Goal: Information Seeking & Learning: Find specific fact

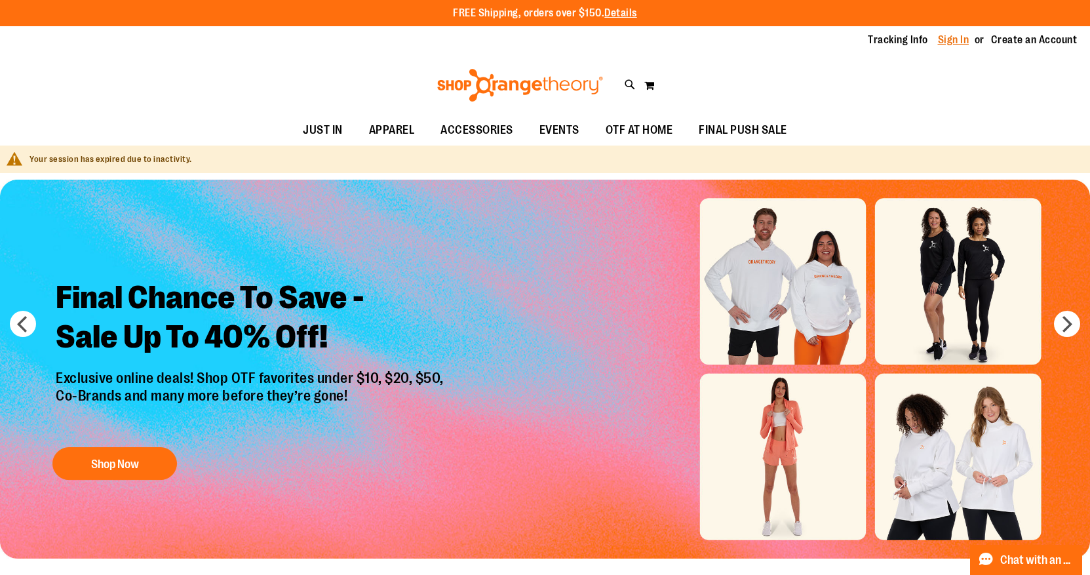
click at [967, 43] on link "Sign In" at bounding box center [953, 40] width 31 height 14
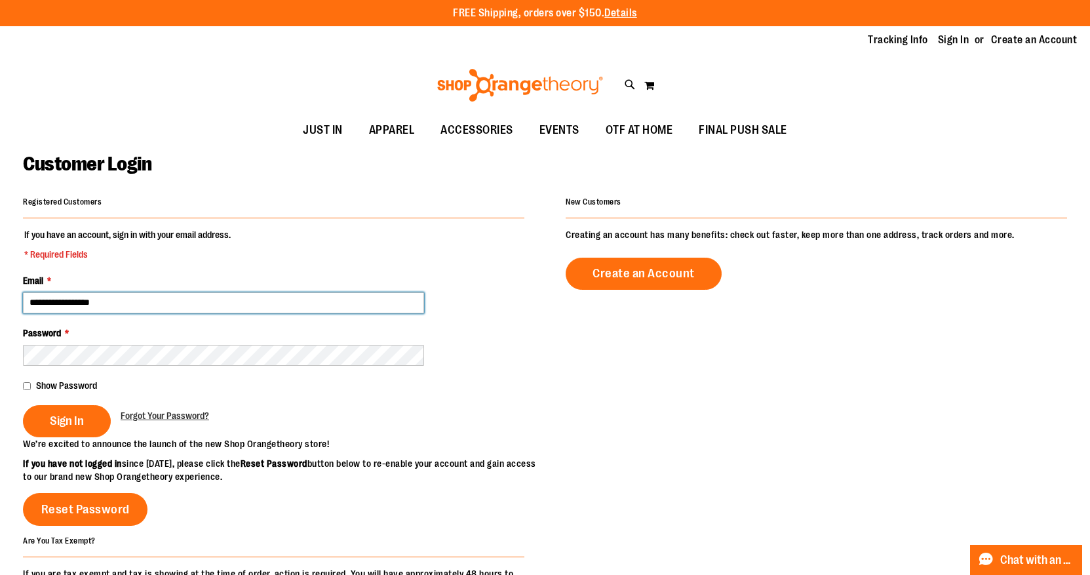
type input "**********"
click at [33, 382] on div "Show Password" at bounding box center [274, 385] width 502 height 13
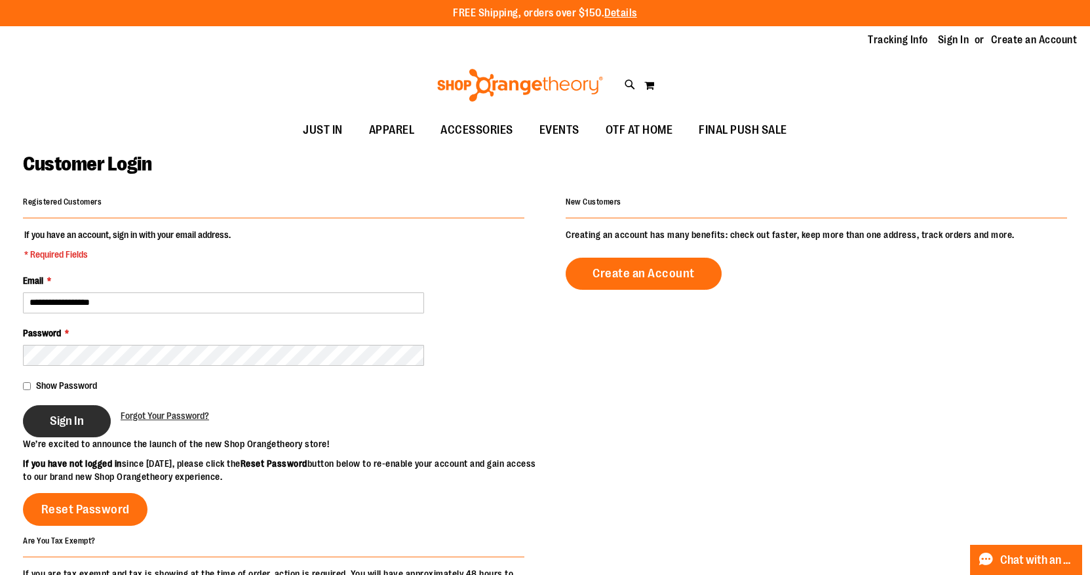
click at [61, 422] on span "Sign In" at bounding box center [67, 421] width 34 height 14
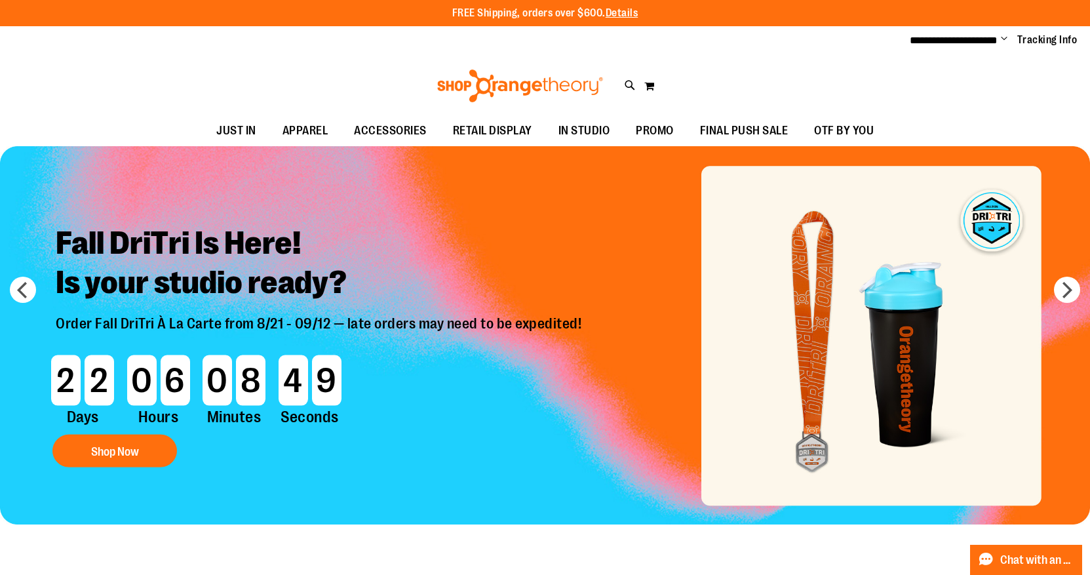
click at [701, 71] on div "Toggle Nav Search Popular Suggestions Advanced Search" at bounding box center [545, 86] width 1090 height 60
click at [548, 84] on img at bounding box center [520, 86] width 170 height 33
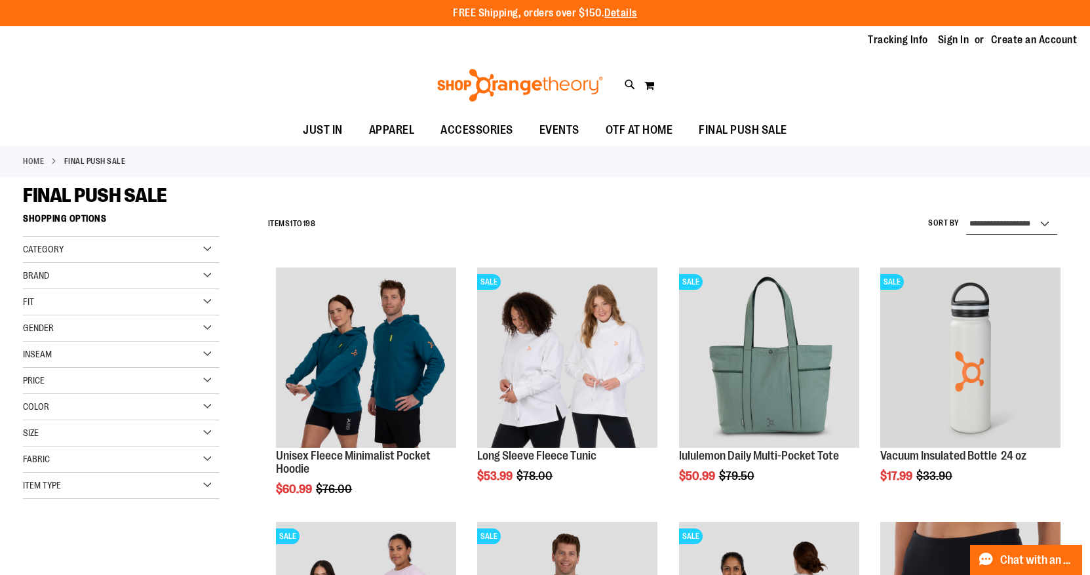
select select "*********"
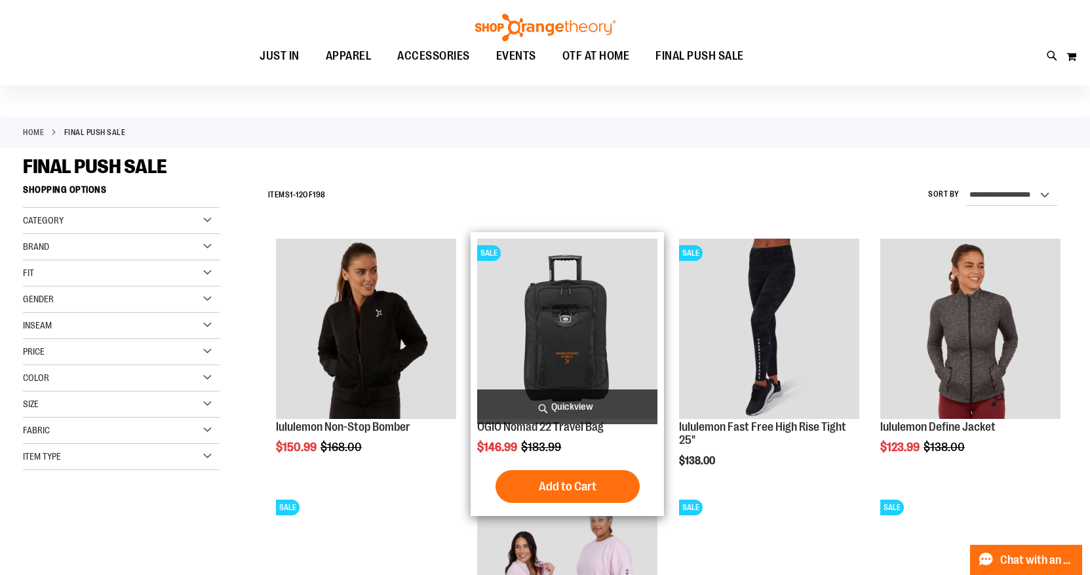
scroll to position [22, 0]
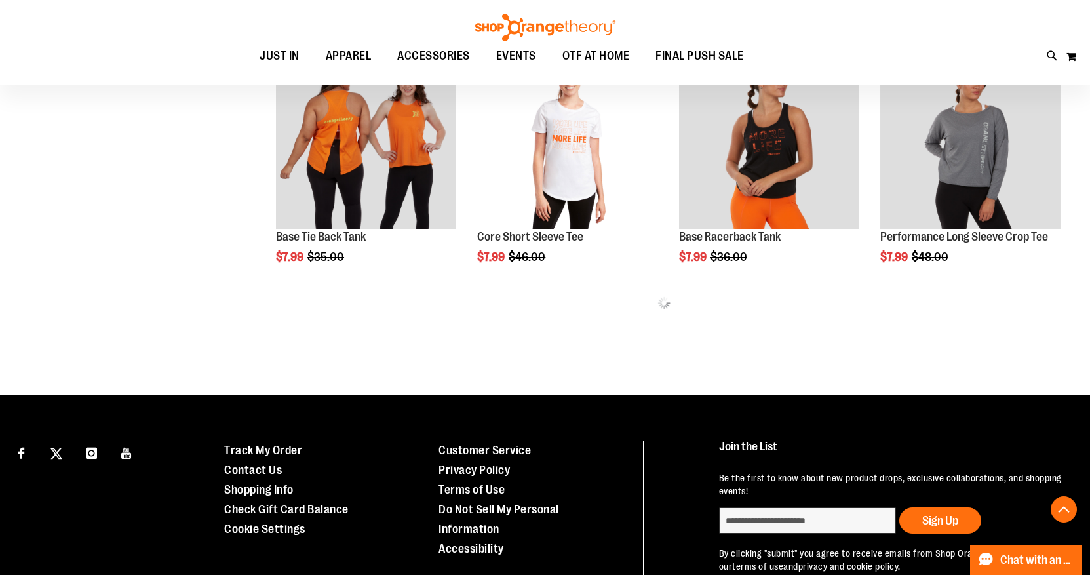
scroll to position [626, 0]
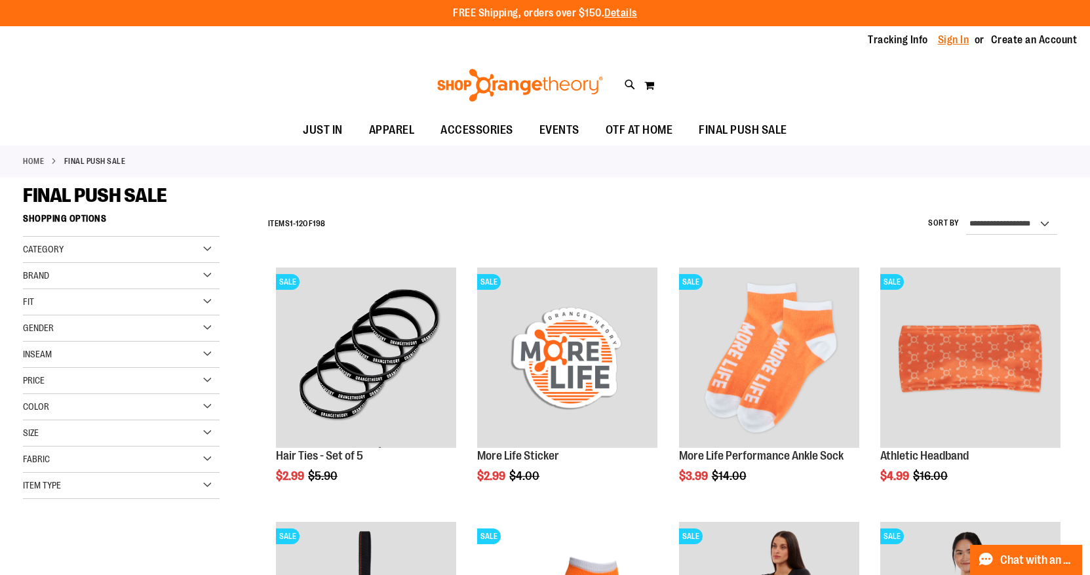
click at [963, 37] on link "Sign In" at bounding box center [953, 40] width 31 height 14
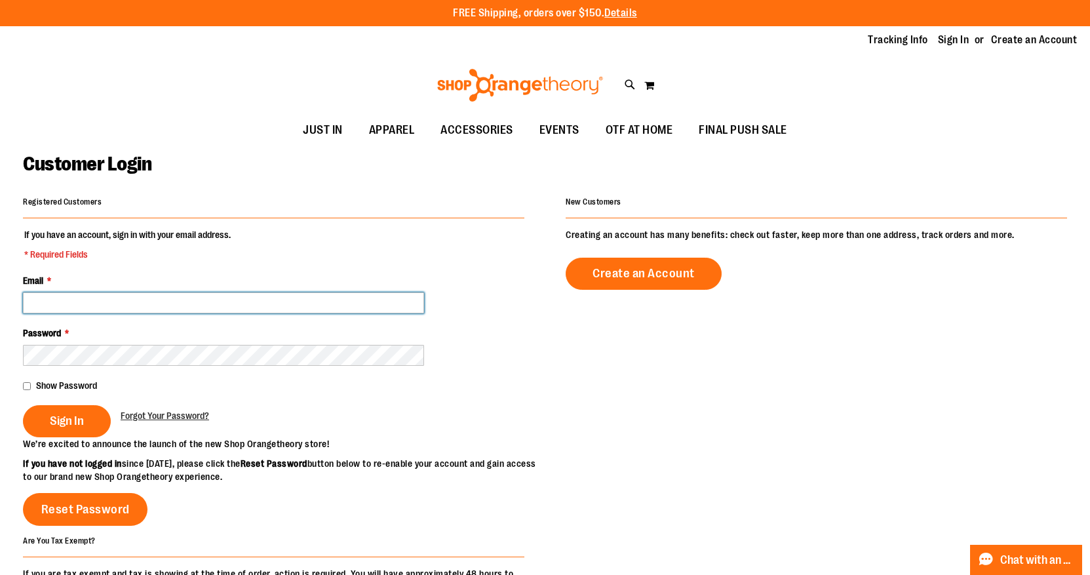
type input "**********"
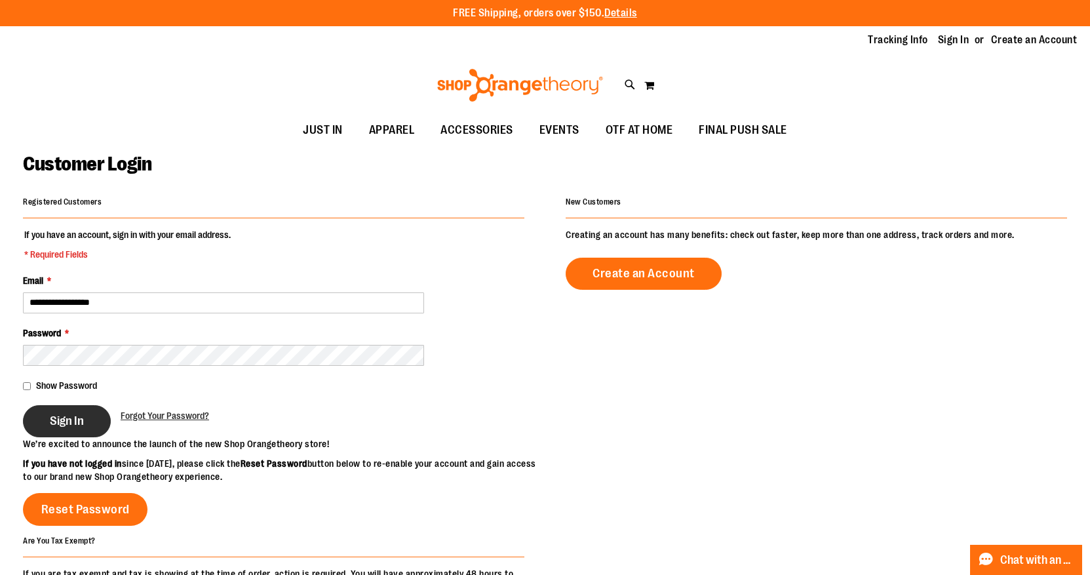
click at [77, 422] on span "Sign In" at bounding box center [67, 421] width 34 height 14
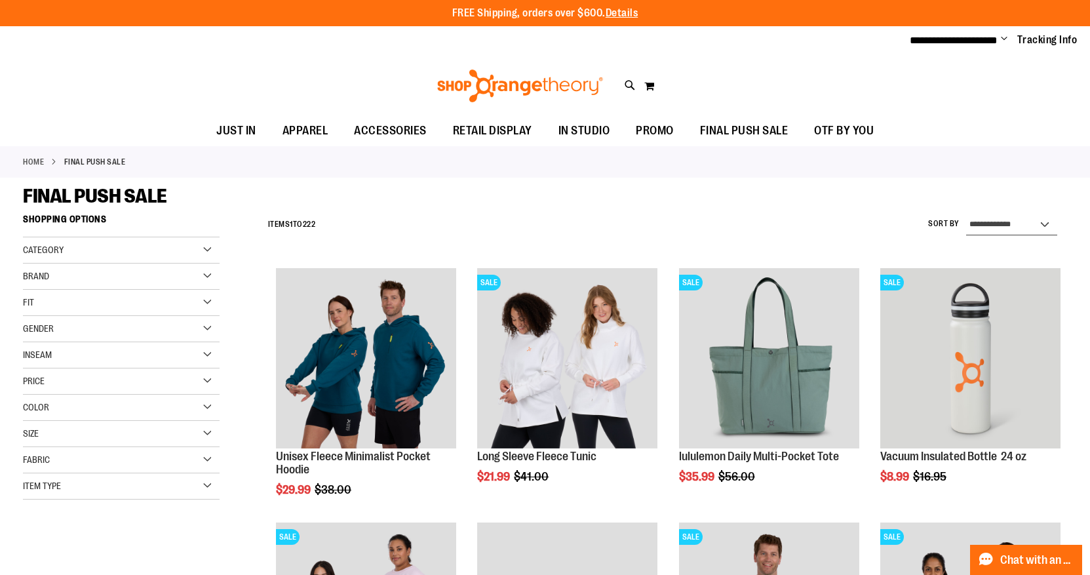
select select "*********"
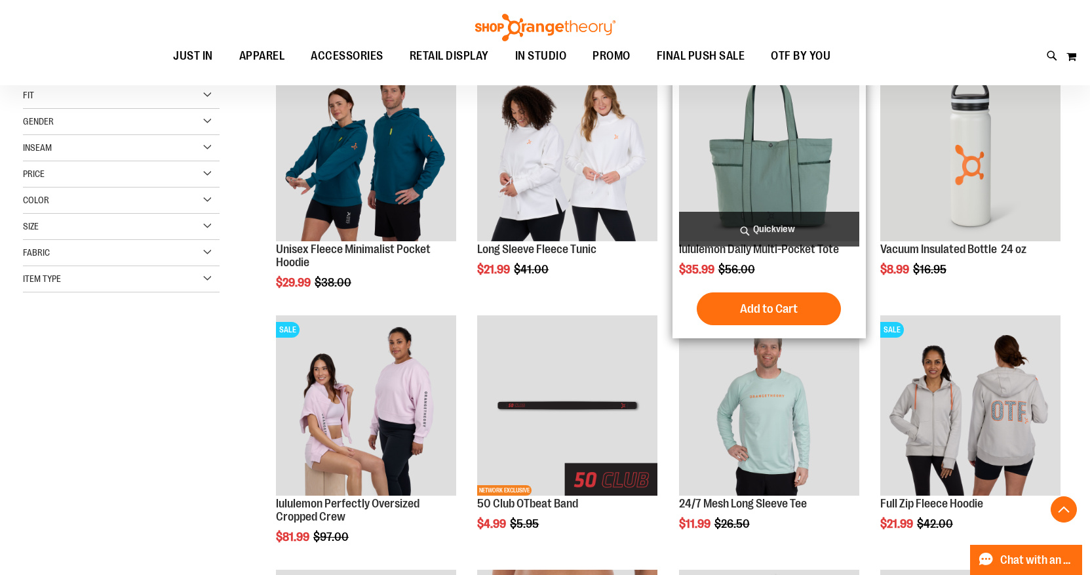
scroll to position [207, 0]
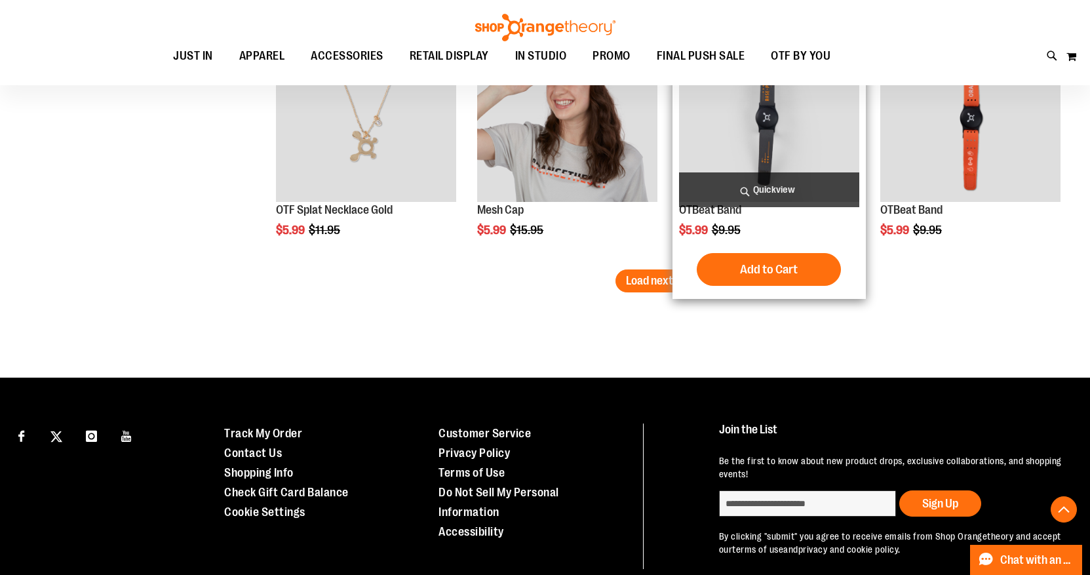
scroll to position [1780, 1]
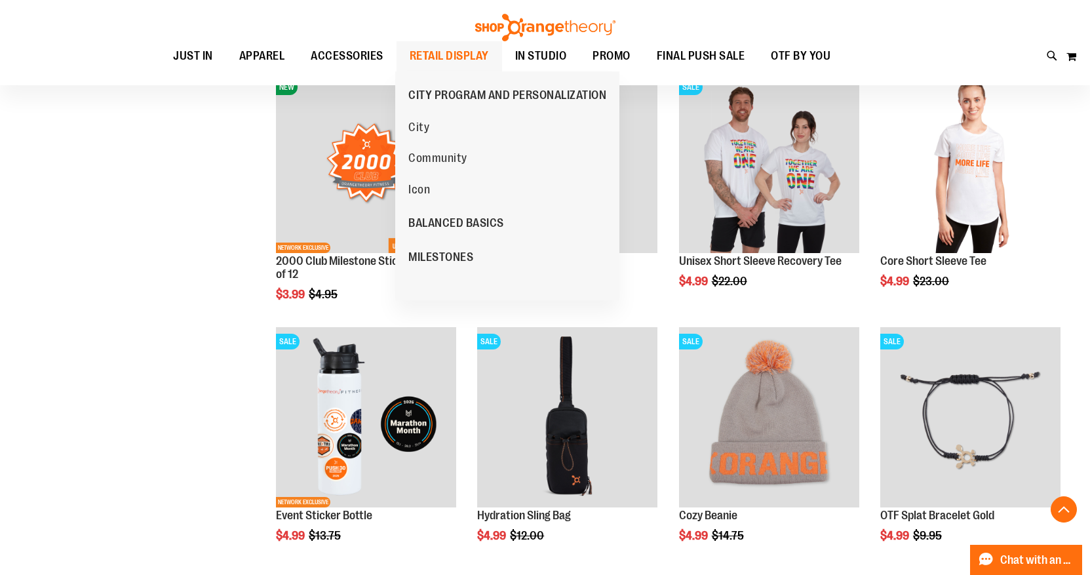
scroll to position [958, 0]
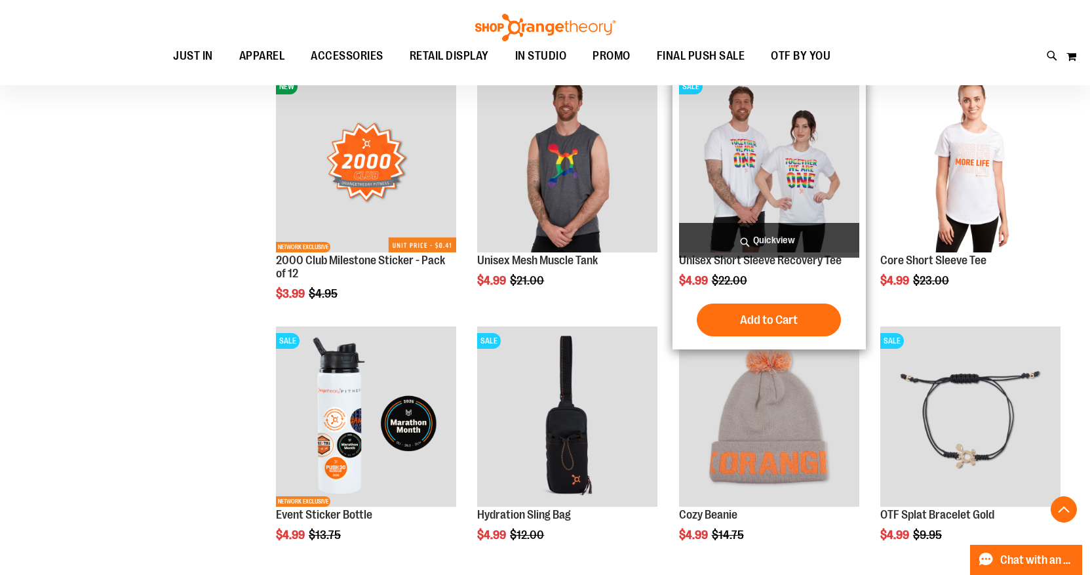
click at [776, 144] on img "product" at bounding box center [769, 162] width 180 height 180
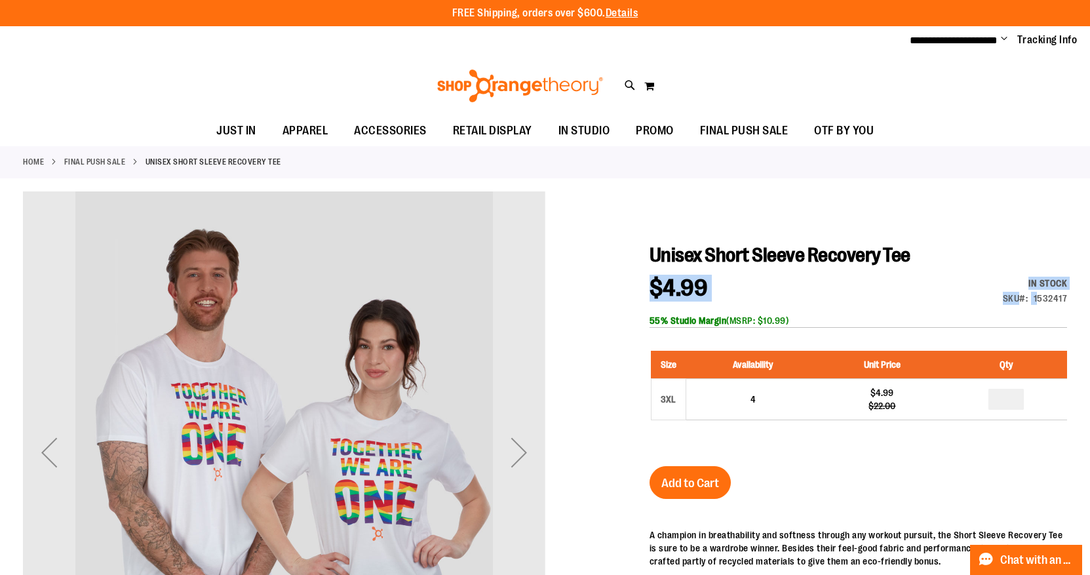
drag, startPoint x: 1070, startPoint y: 294, endPoint x: 1039, endPoint y: 294, distance: 30.8
click at [1039, 294] on div "1532417" at bounding box center [1051, 298] width 34 height 13
drag, startPoint x: 1068, startPoint y: 298, endPoint x: 1036, endPoint y: 298, distance: 32.1
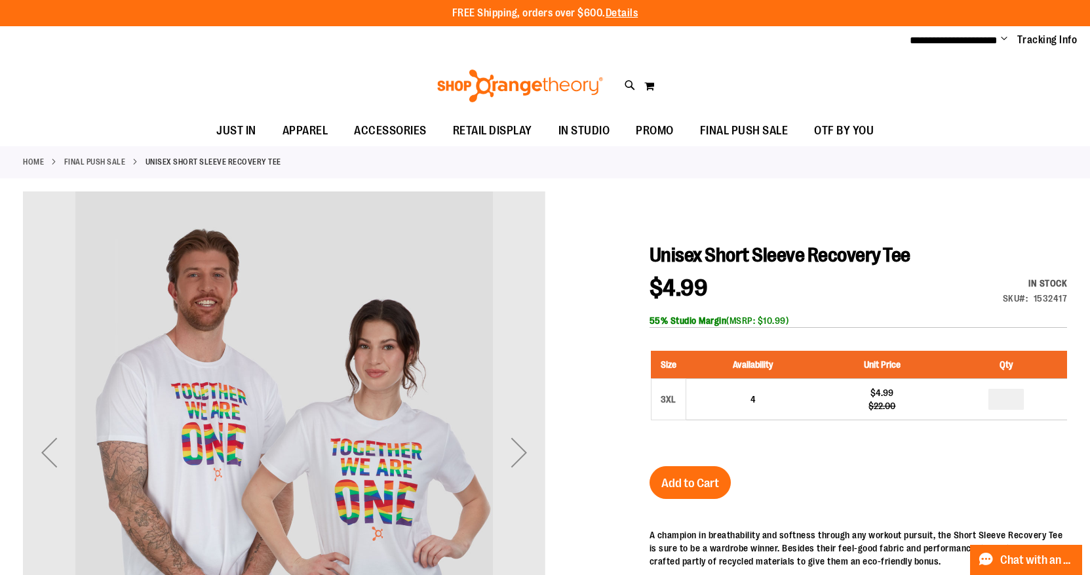
click at [1036, 298] on div "1532417" at bounding box center [1051, 298] width 34 height 13
drag, startPoint x: 1035, startPoint y: 295, endPoint x: 1066, endPoint y: 297, distance: 30.9
click at [1066, 297] on div "1532417" at bounding box center [1051, 298] width 34 height 13
copy div "1532417"
click at [930, 89] on div "Toggle Nav Search Popular Suggestions Advanced Search" at bounding box center [545, 86] width 1090 height 60
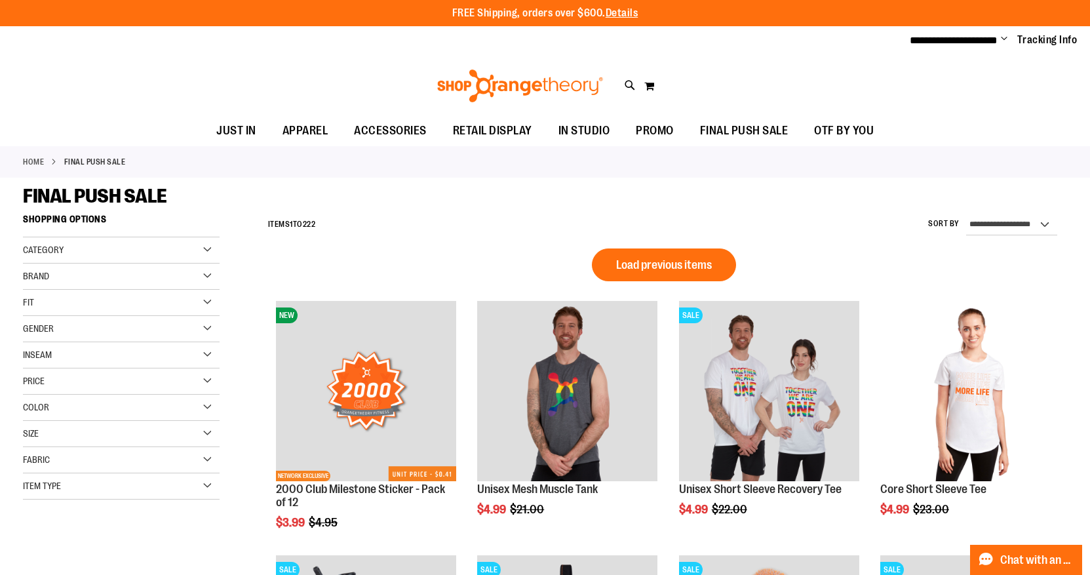
click at [1038, 119] on ul "JUST IN JUST IN Balanced Basics New for Women New for Men New Accessories New B…" at bounding box center [545, 131] width 1090 height 30
click at [952, 137] on ul "JUST IN JUST IN Balanced Basics New for Women New for Men New Accessories New B…" at bounding box center [545, 131] width 1090 height 30
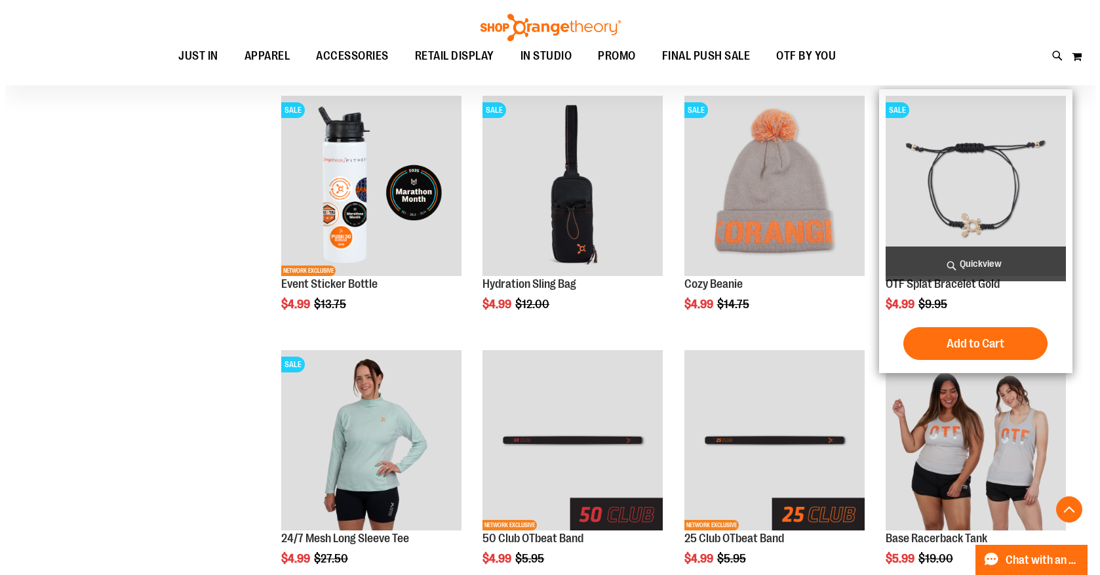
scroll to position [315, 0]
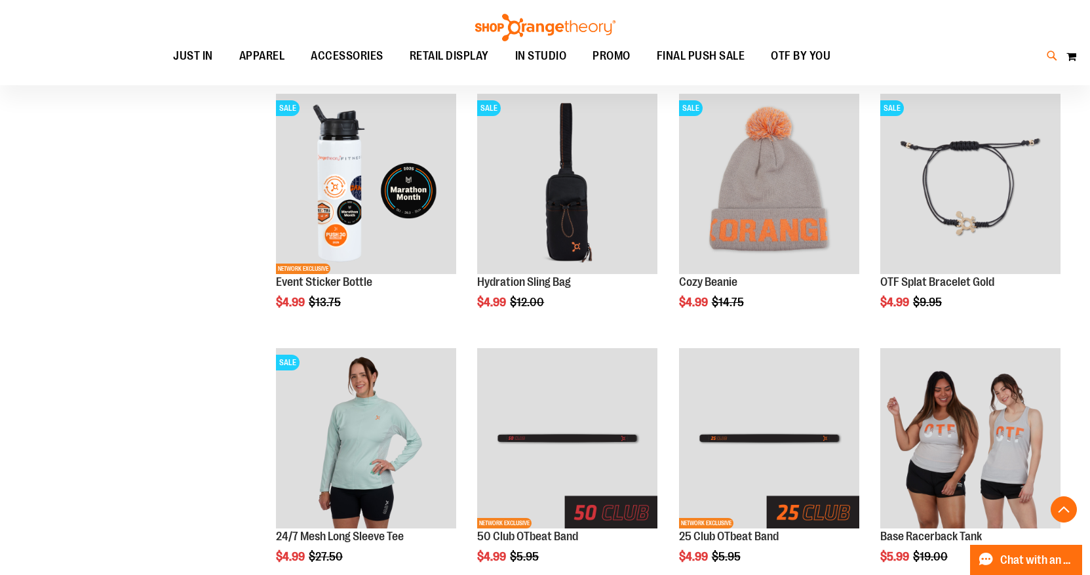
click at [1048, 56] on icon at bounding box center [1052, 56] width 11 height 15
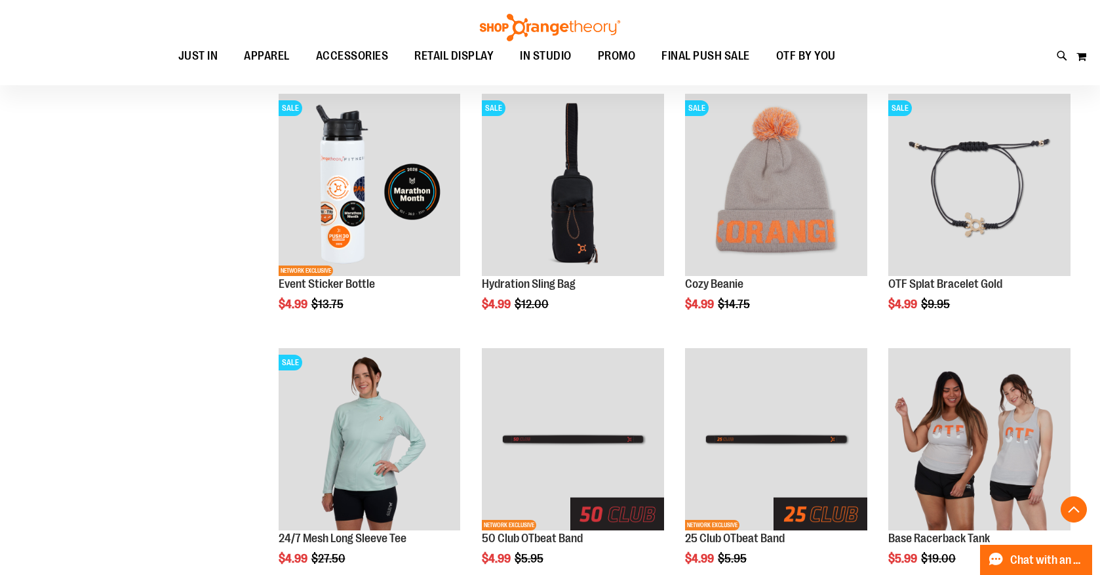
paste input "*******"
type input "*******"
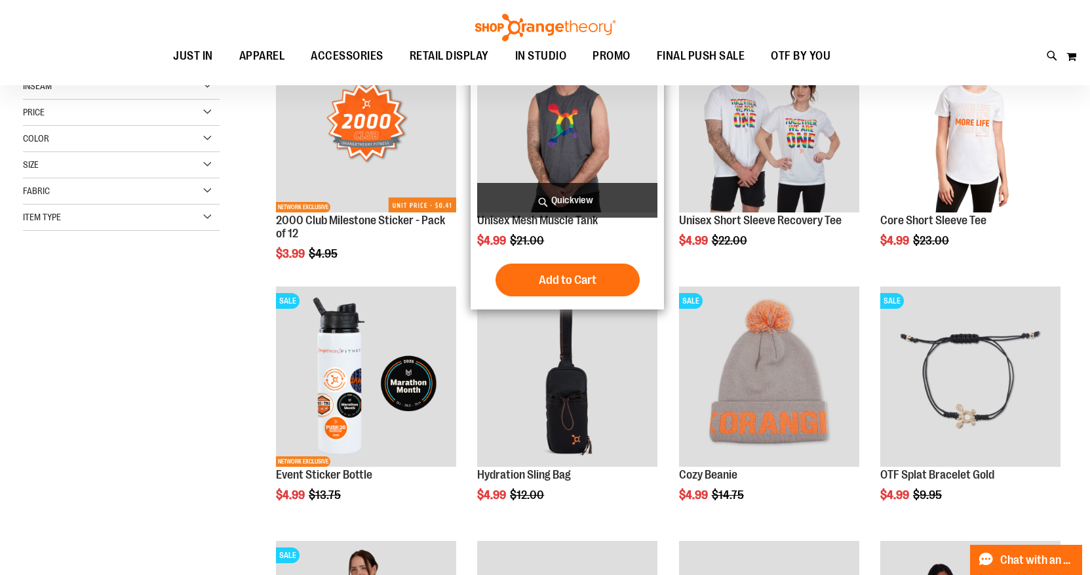
scroll to position [122, 0]
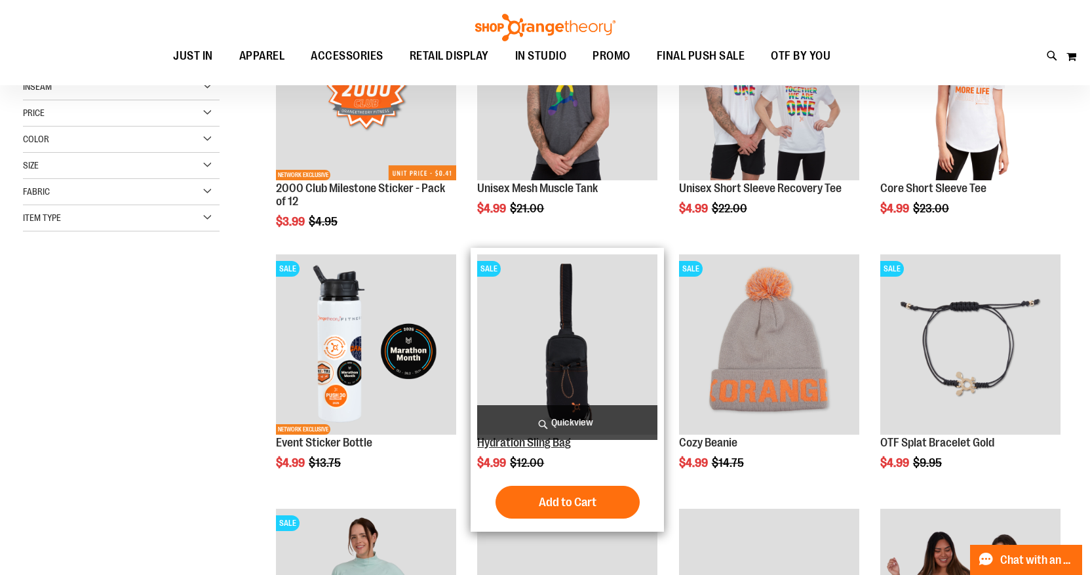
click at [547, 446] on link "Hydration Sling Bag" at bounding box center [524, 442] width 94 height 13
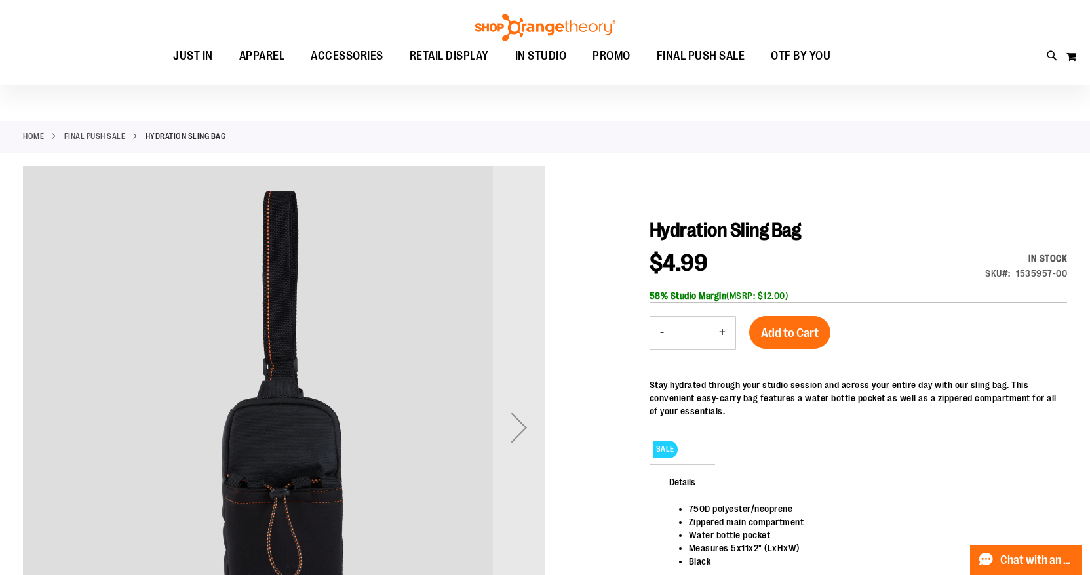
scroll to position [22, 0]
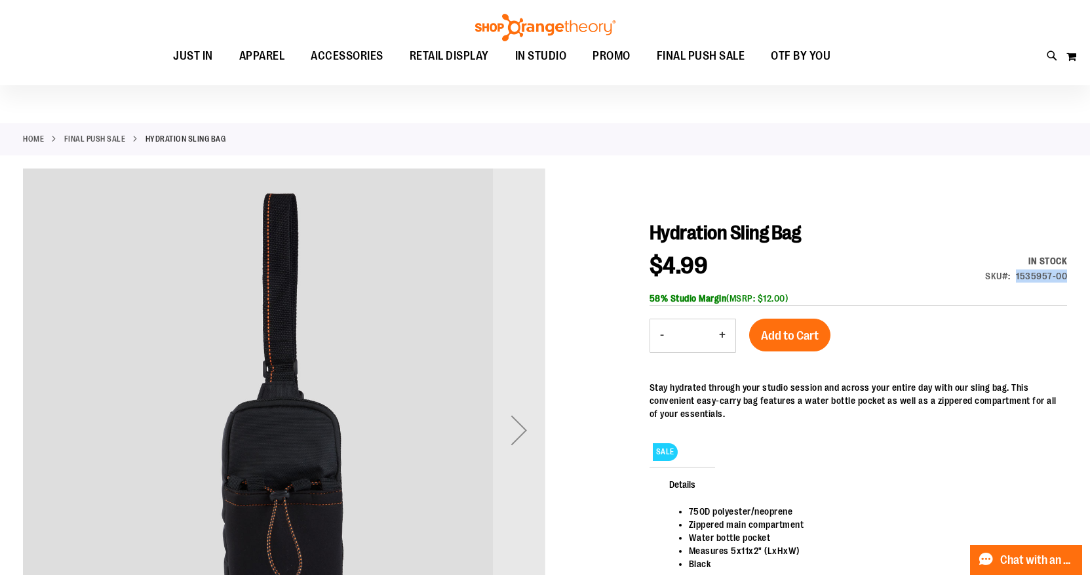
drag, startPoint x: 1018, startPoint y: 273, endPoint x: 1067, endPoint y: 272, distance: 48.5
click at [1067, 272] on div "1535957-00" at bounding box center [1041, 275] width 51 height 13
copy div "1535957-00"
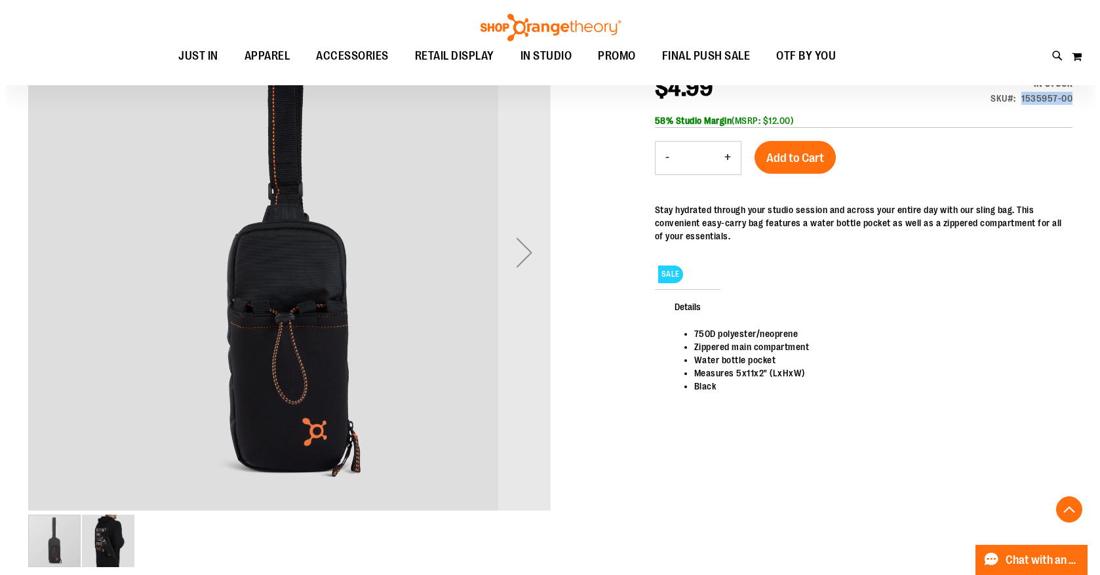
scroll to position [197, 0]
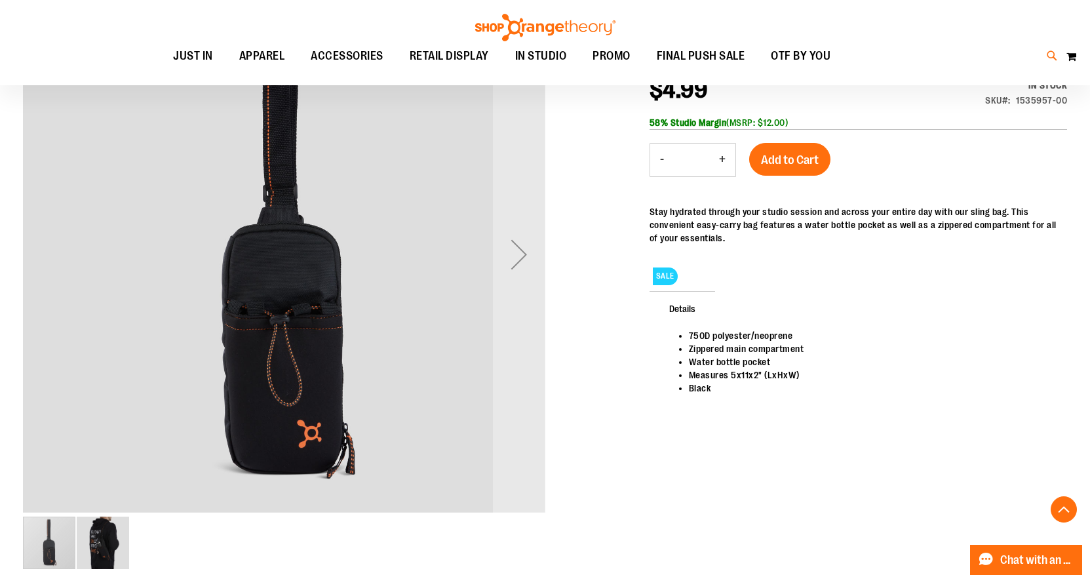
click at [1051, 55] on icon at bounding box center [1052, 56] width 11 height 15
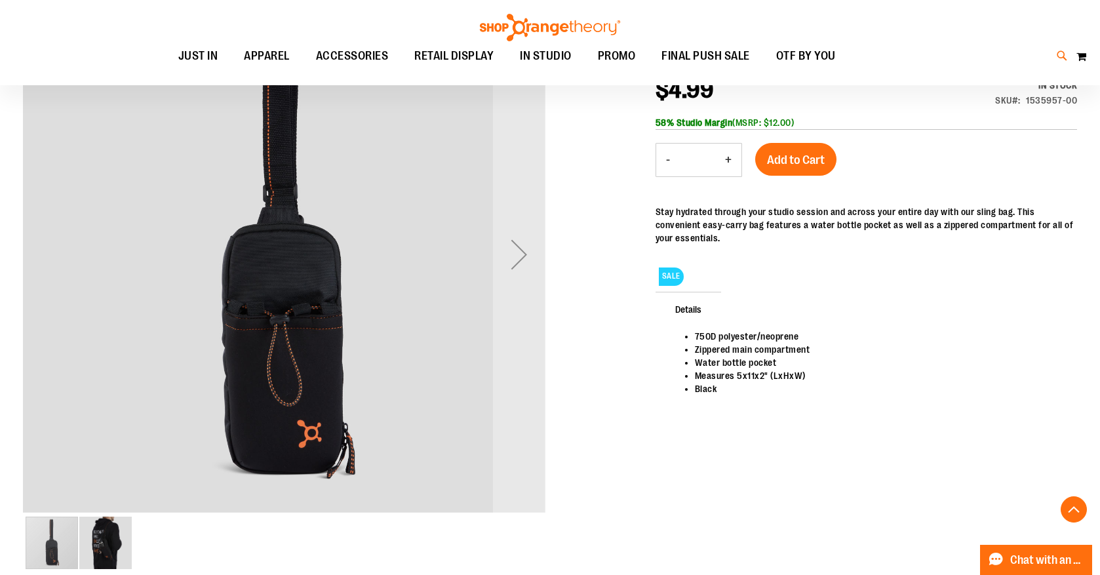
paste input "**********"
type input "**********"
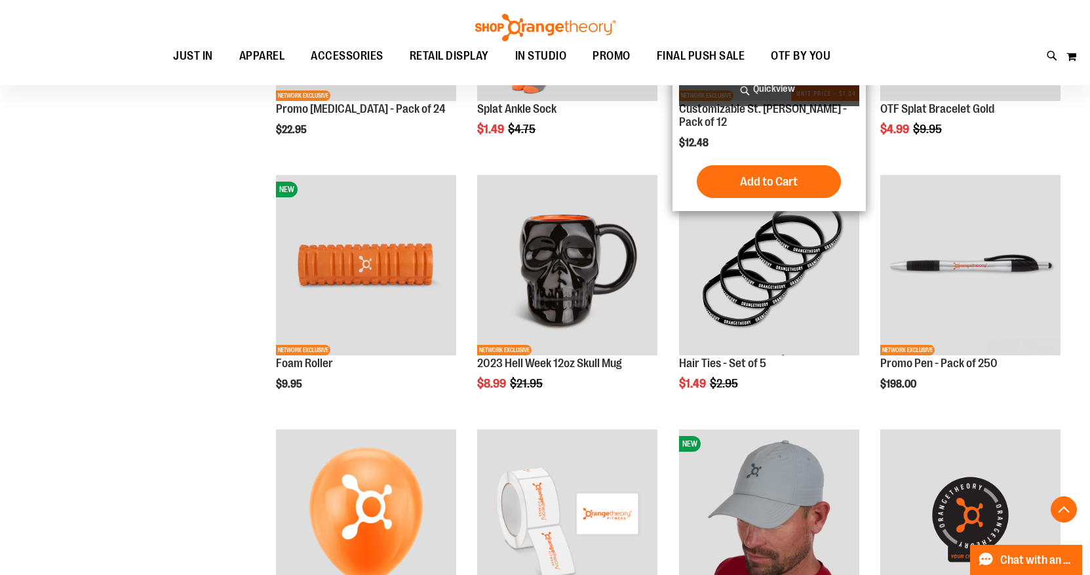
scroll to position [2333, 0]
